Goal: Check status: Check status

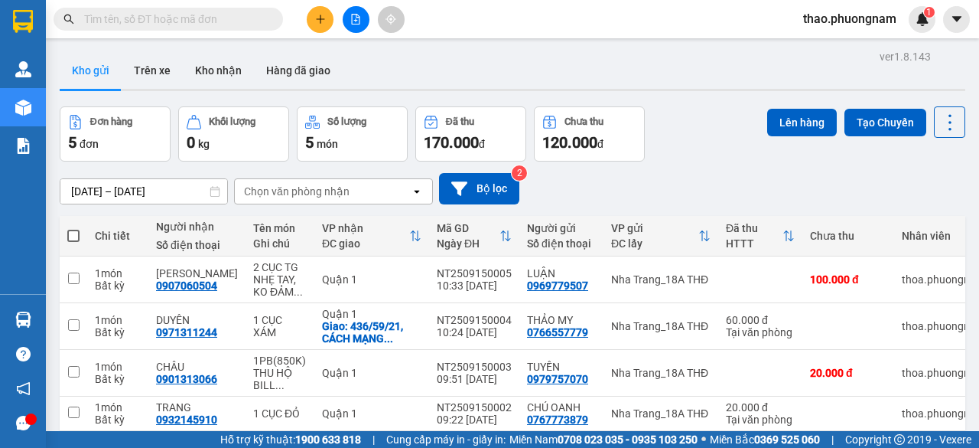
click at [167, 22] on input "text" at bounding box center [174, 19] width 181 height 17
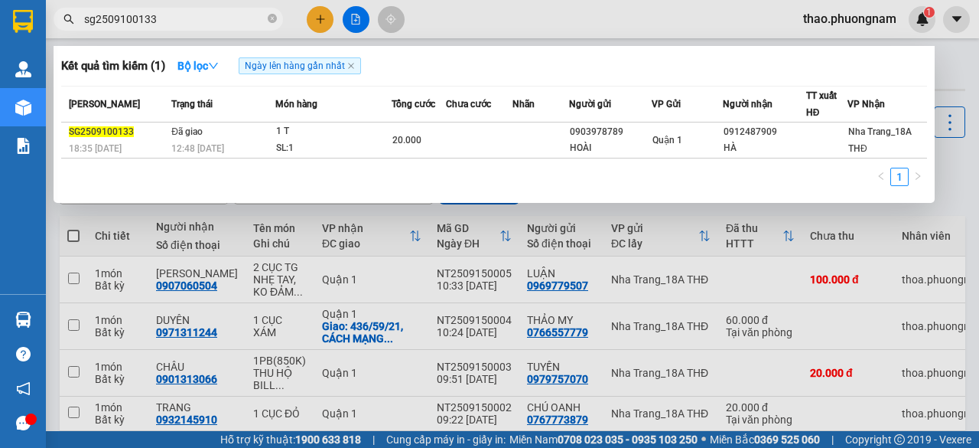
type input "sg2509100133"
click at [269, 19] on icon "close-circle" at bounding box center [272, 18] width 9 height 9
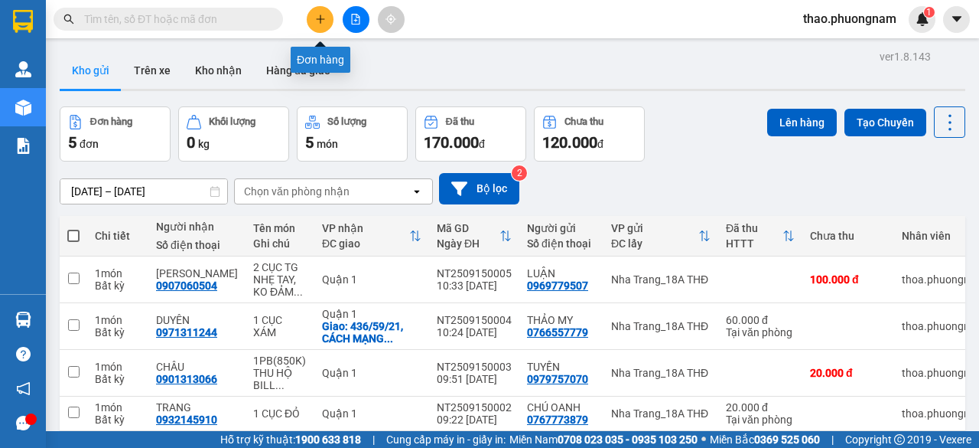
click at [331, 15] on button at bounding box center [320, 19] width 27 height 27
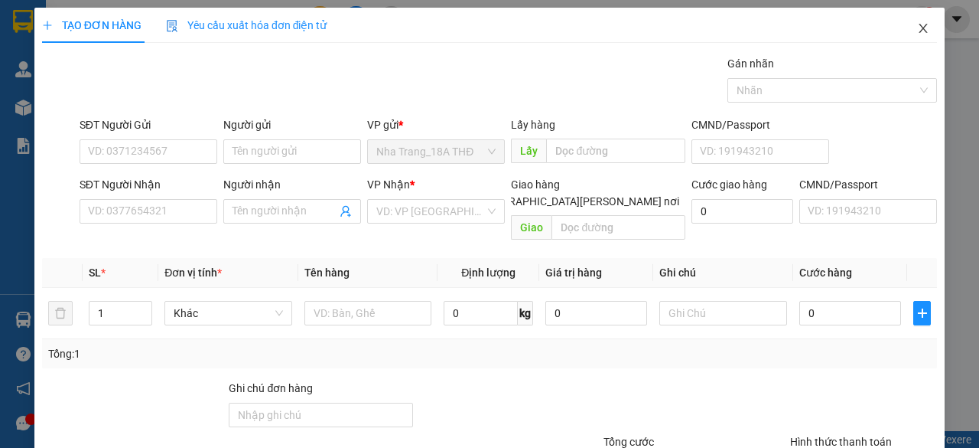
drag, startPoint x: 918, startPoint y: 28, endPoint x: 167, endPoint y: 0, distance: 752.0
click at [918, 28] on span "Close" at bounding box center [923, 29] width 43 height 43
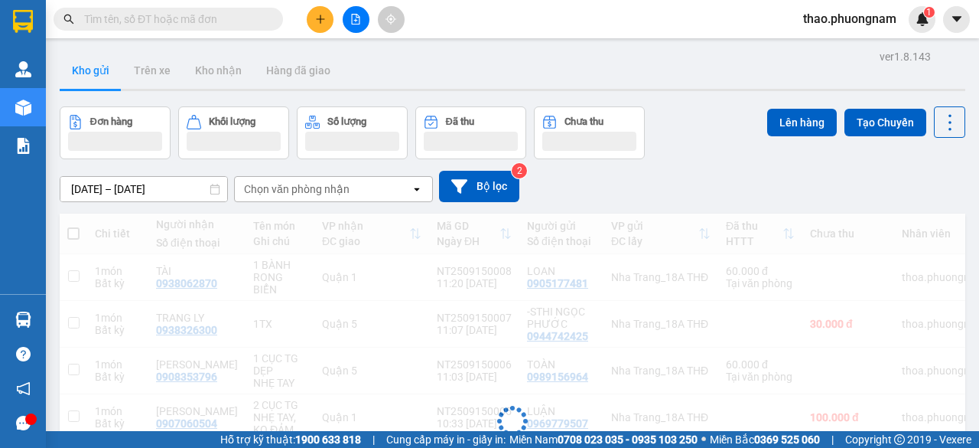
click at [99, 19] on input "text" at bounding box center [174, 19] width 181 height 17
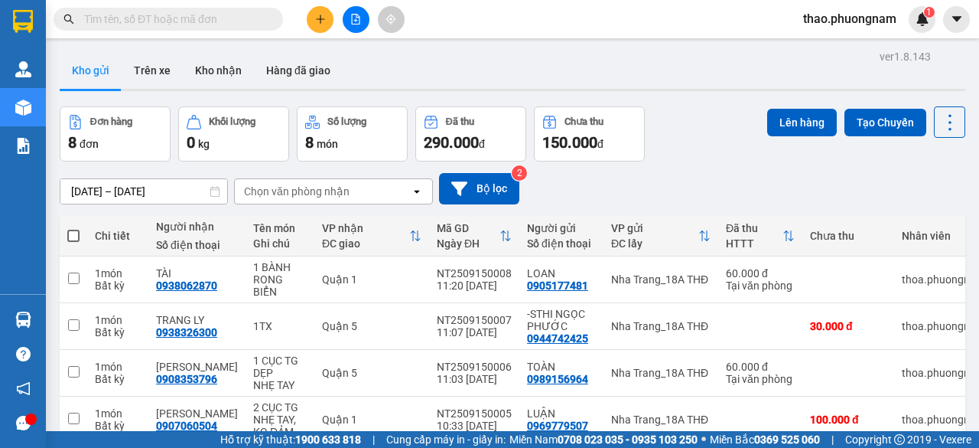
paste input "Q52509130013"
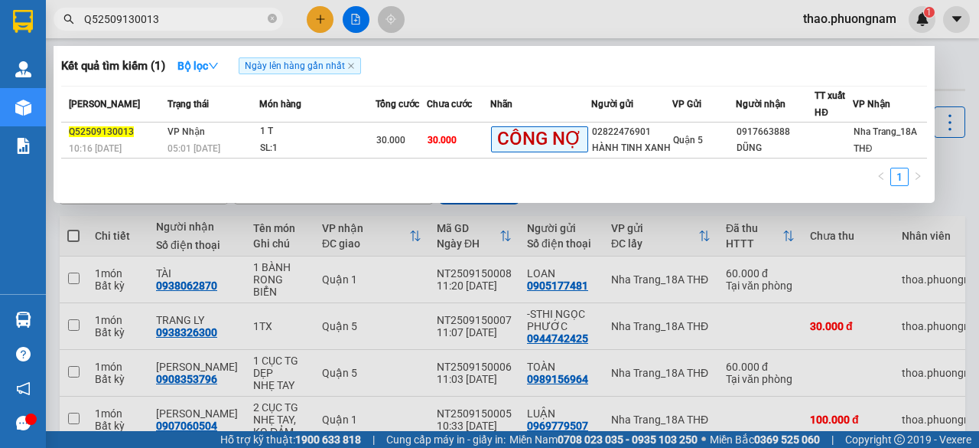
type input "Q52509130013"
click at [272, 21] on icon "close-circle" at bounding box center [272, 18] width 9 height 9
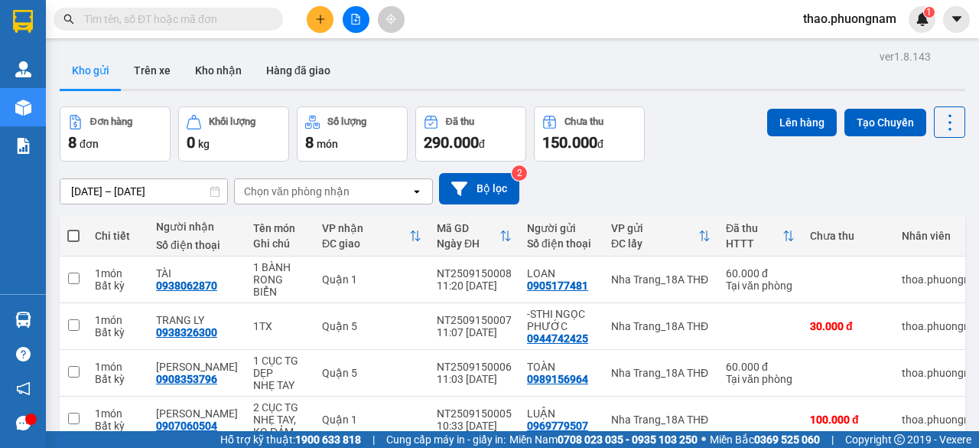
click at [243, 18] on input "text" at bounding box center [174, 19] width 181 height 17
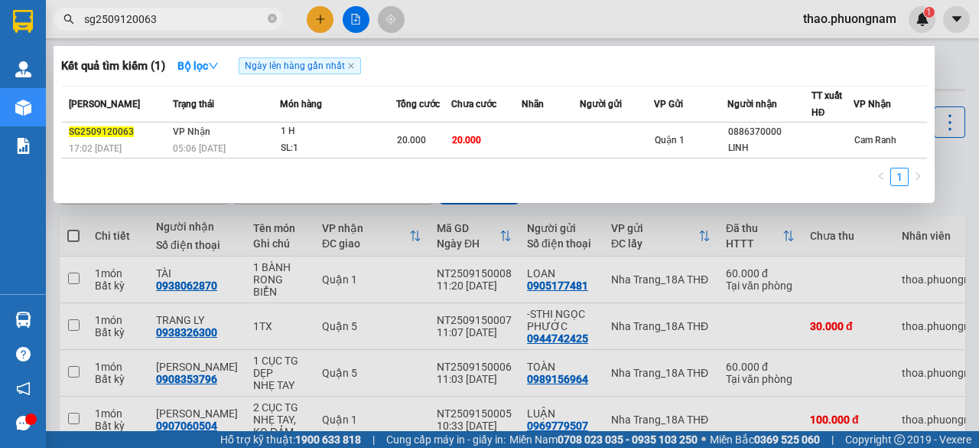
type input "sg2509120063"
